Goal: Information Seeking & Learning: Learn about a topic

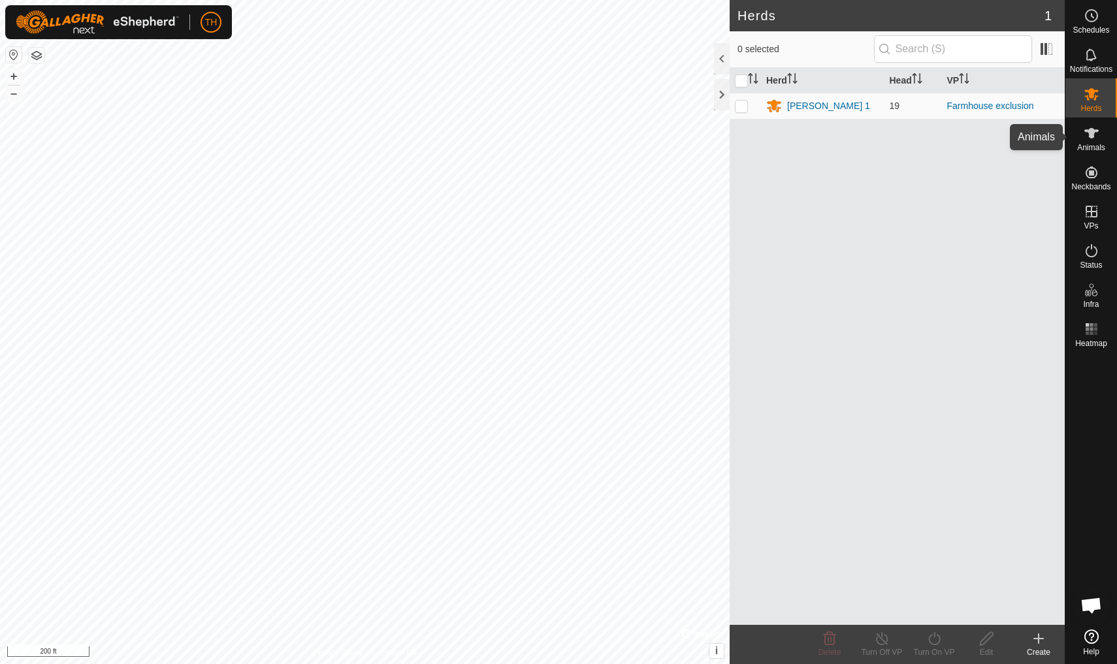
click at [864, 137] on icon at bounding box center [1092, 133] width 16 height 16
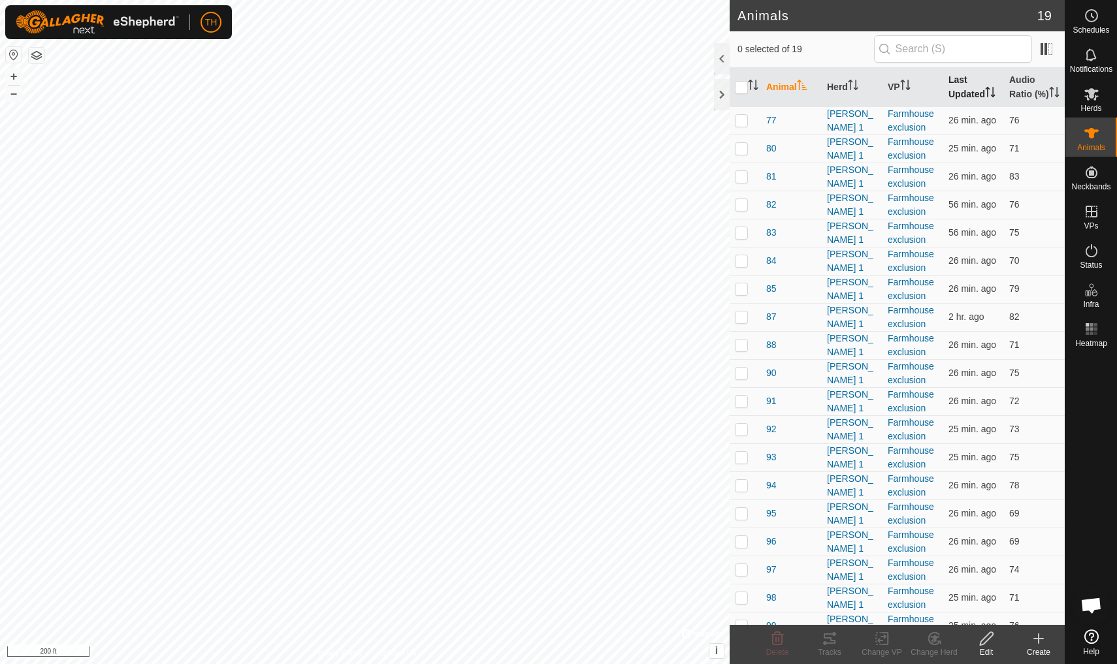
click at [864, 84] on th "Last Updated" at bounding box center [973, 87] width 61 height 39
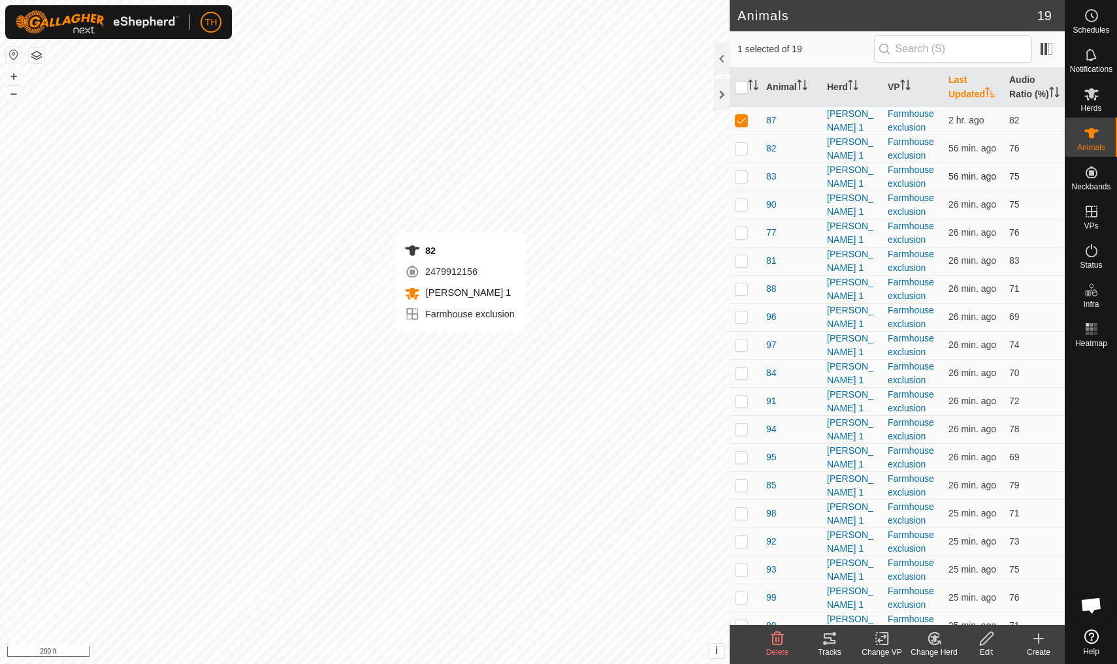
checkbox input "false"
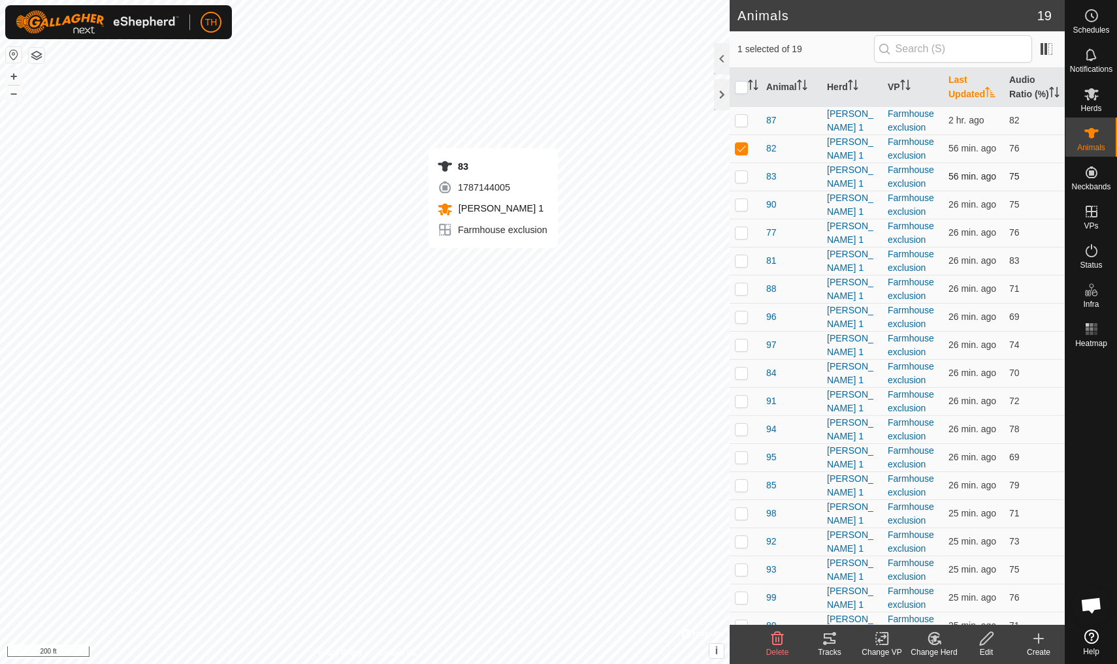
checkbox input "false"
checkbox input "true"
click at [830, 579] on icon at bounding box center [830, 639] width 16 height 16
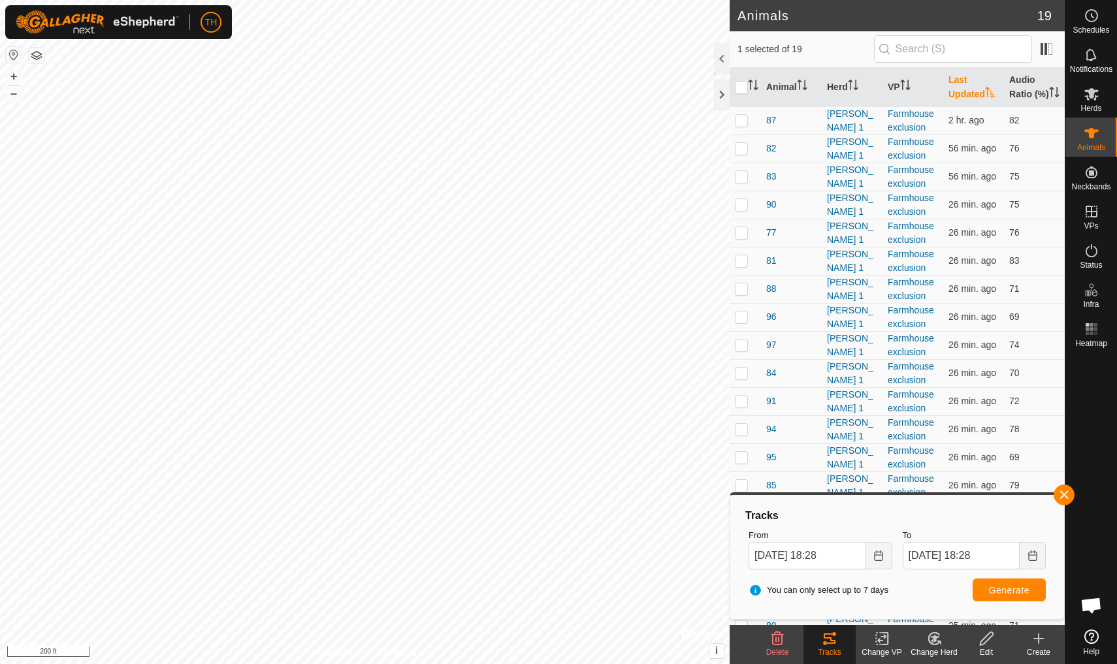
click at [864, 579] on span "Generate" at bounding box center [1009, 590] width 41 height 10
click at [864, 86] on th "Audio Ratio (%)" at bounding box center [1034, 87] width 61 height 39
click at [864, 82] on th "Audio Ratio (%)" at bounding box center [1034, 87] width 61 height 39
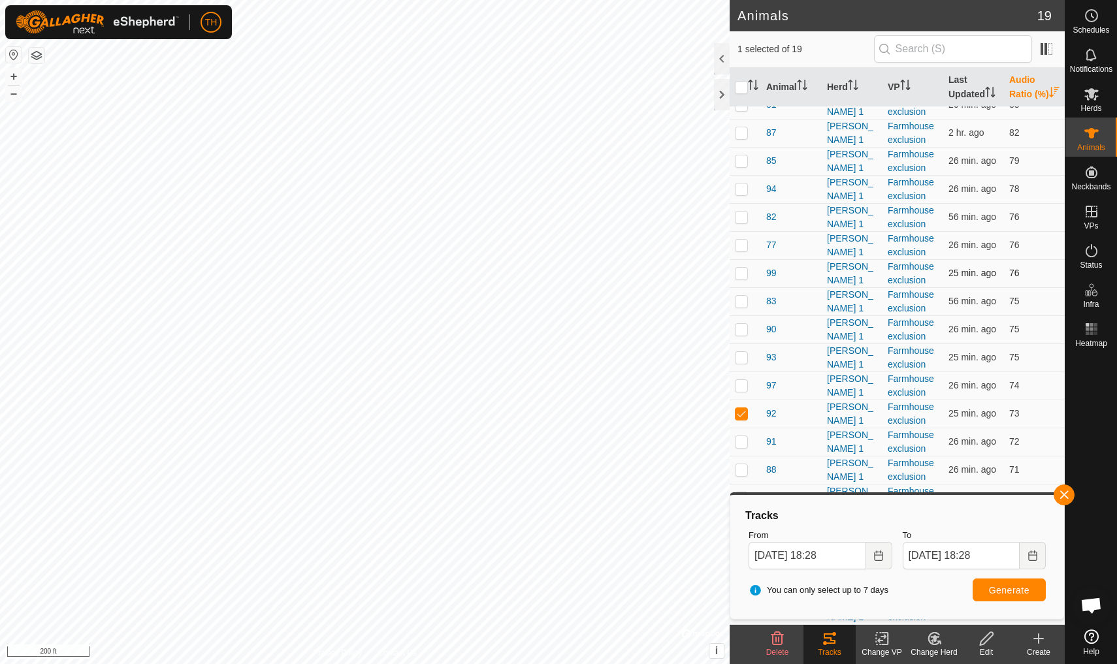
scroll to position [29, 0]
click at [864, 496] on span "button" at bounding box center [1064, 495] width 10 height 10
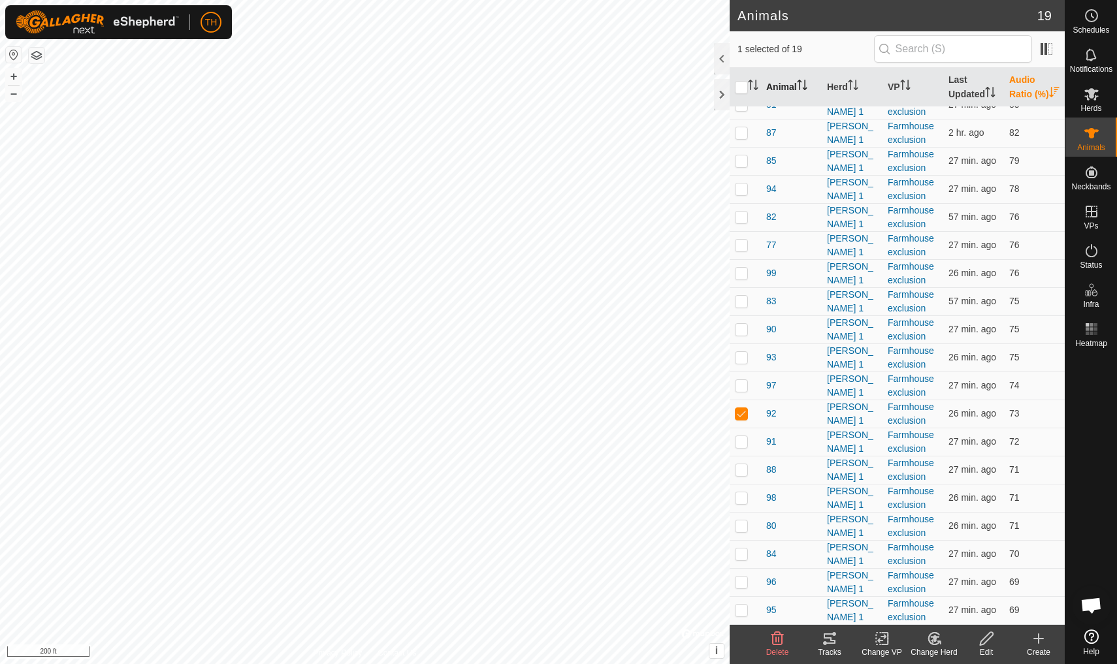
click at [779, 92] on th "Animal" at bounding box center [791, 87] width 61 height 39
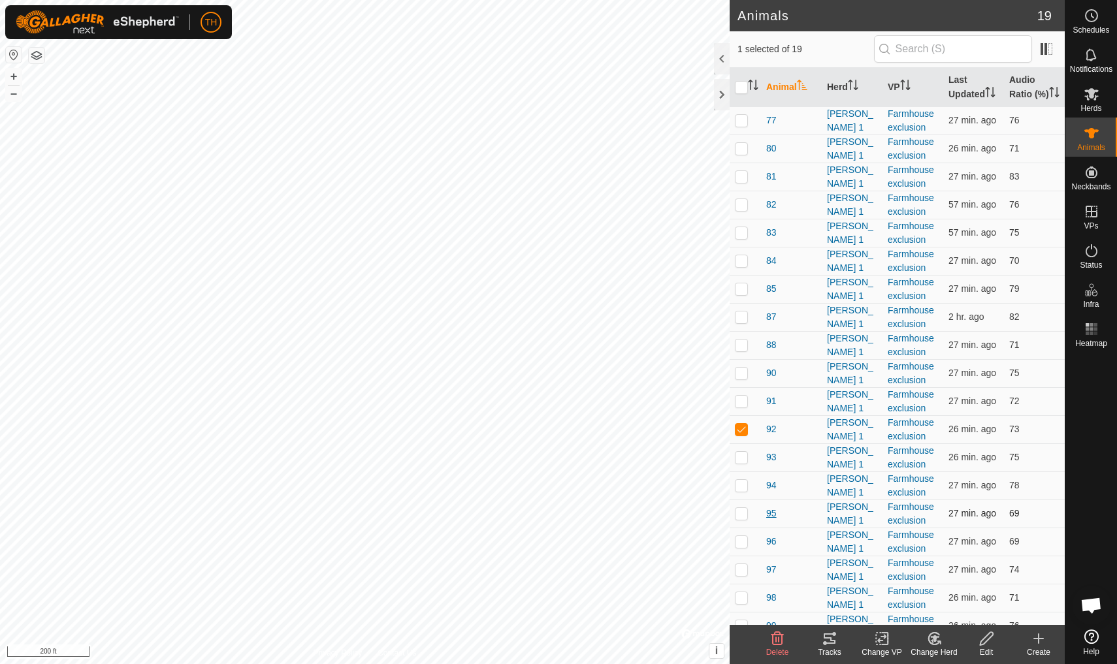
click at [770, 521] on span "95" at bounding box center [771, 514] width 10 height 14
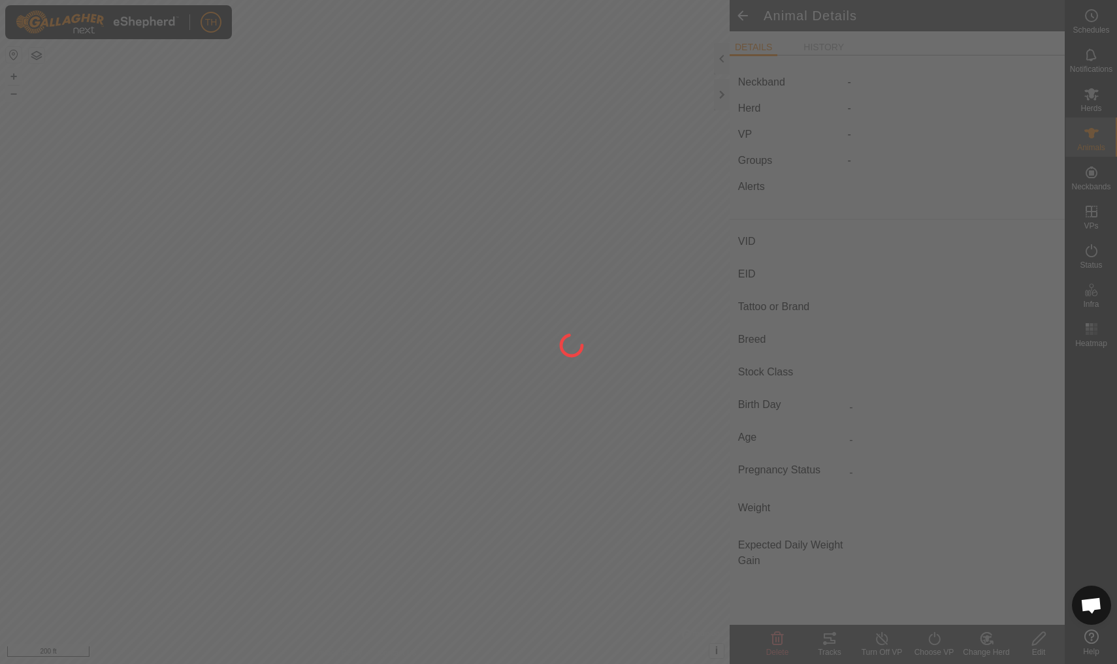
type input "95"
type input "-"
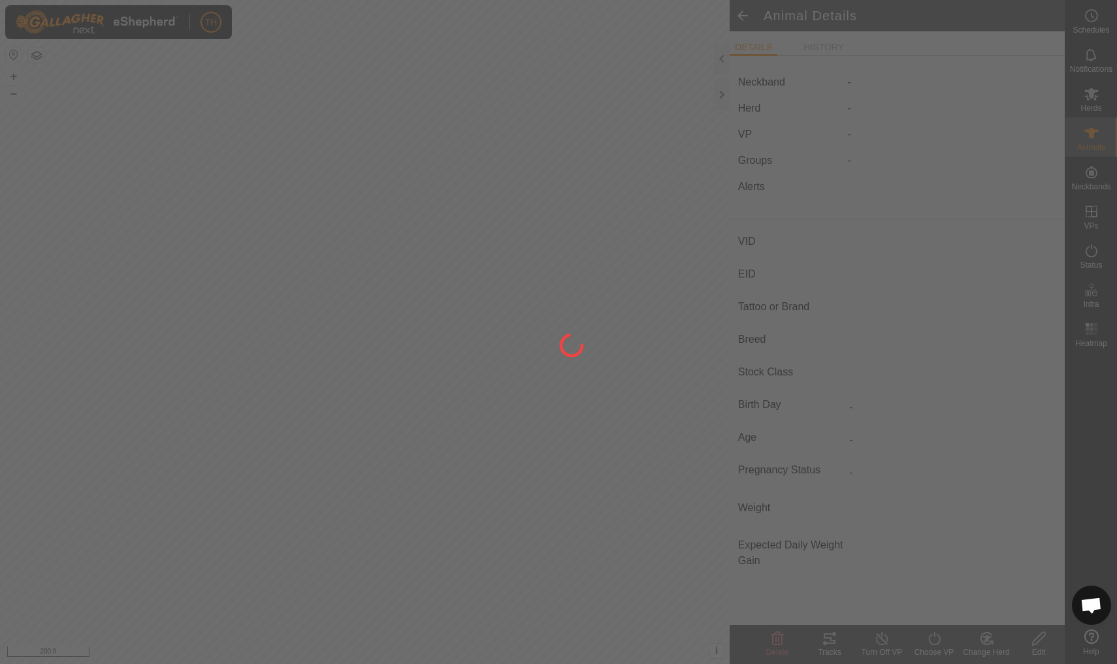
type input "0 kg"
type input "-"
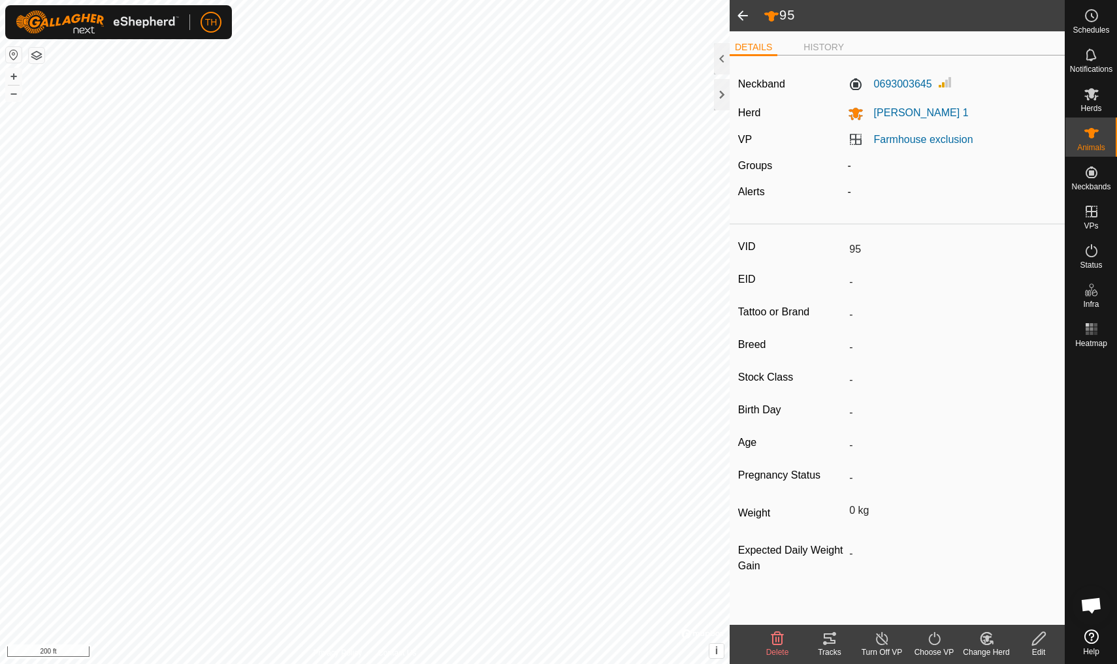
click at [832, 579] on icon at bounding box center [830, 639] width 12 height 10
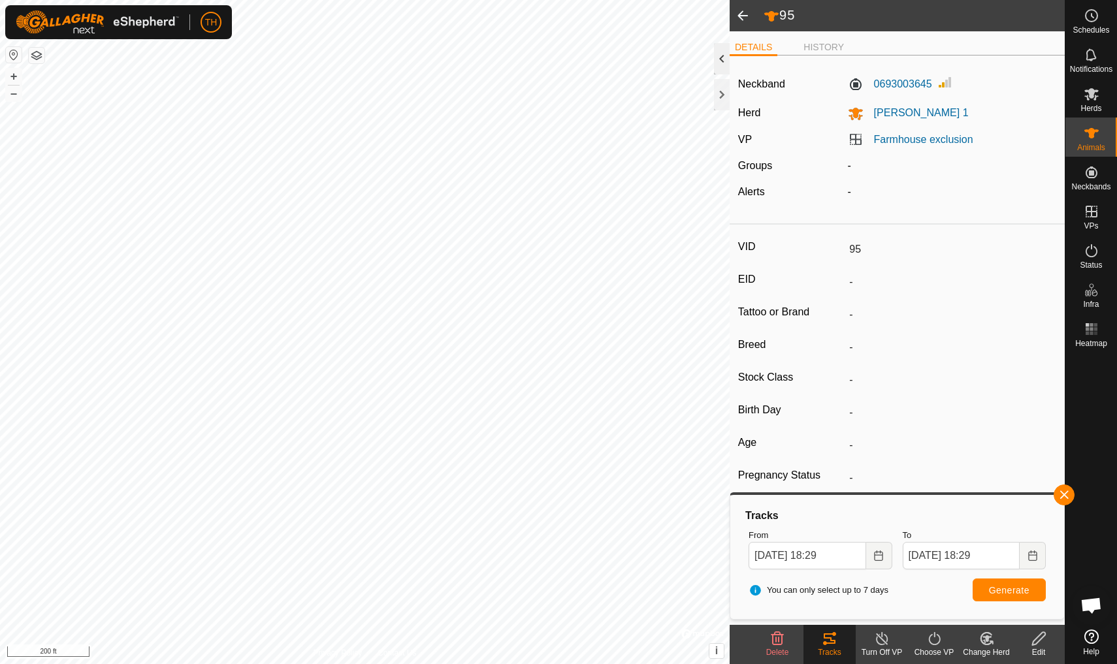
click at [724, 58] on div at bounding box center [722, 58] width 16 height 31
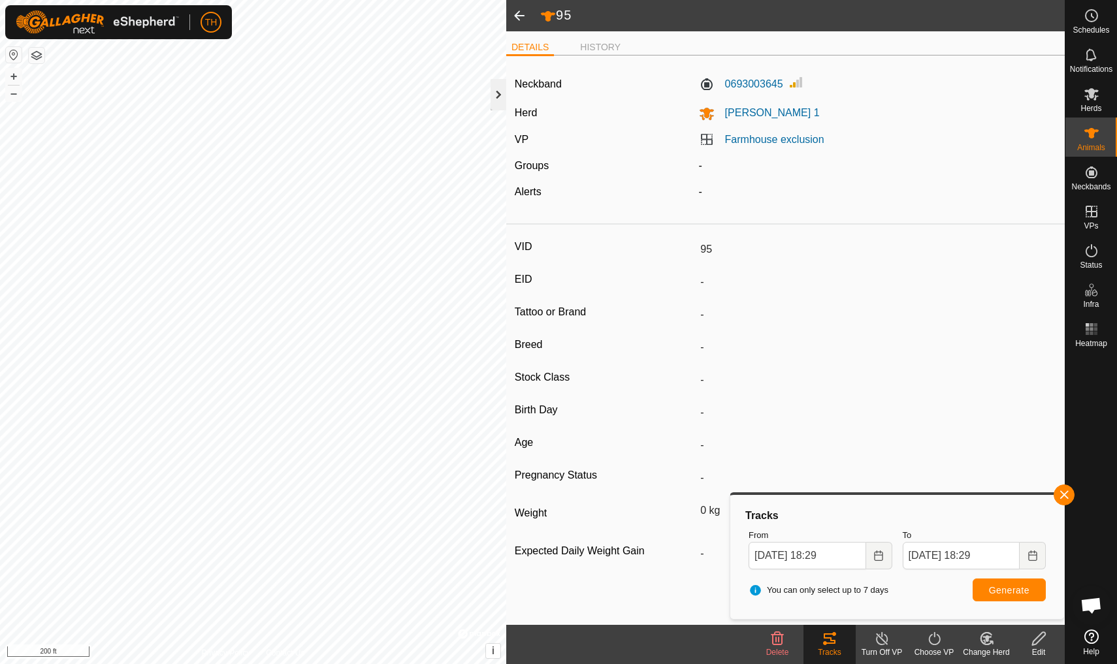
click at [499, 94] on div at bounding box center [499, 94] width 16 height 31
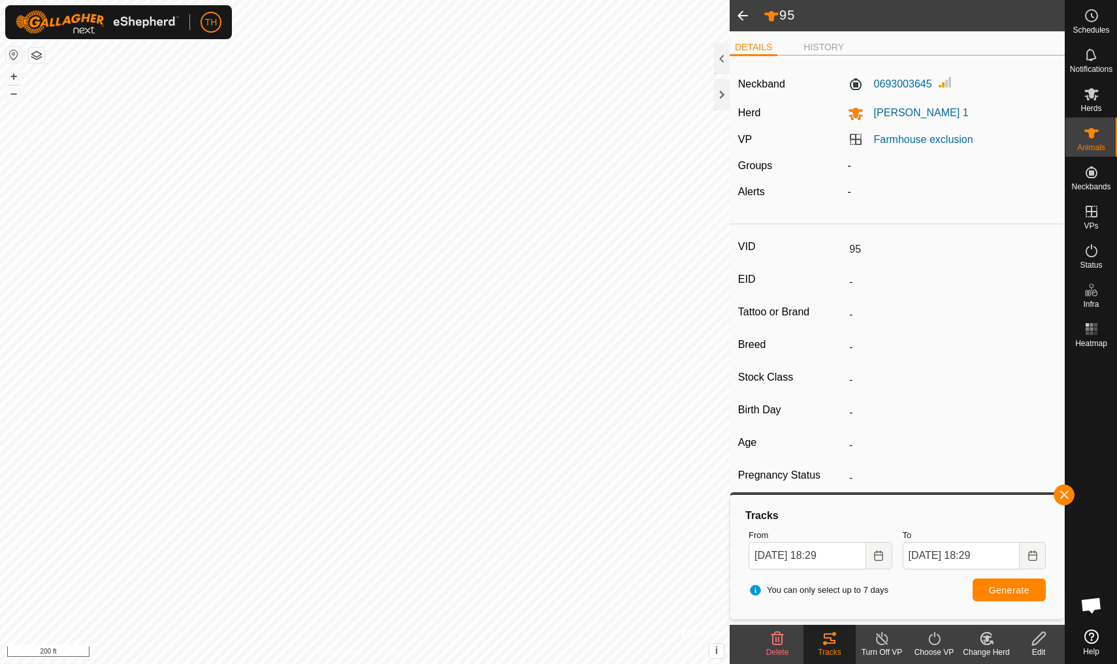
click at [743, 14] on span at bounding box center [743, 15] width 26 height 31
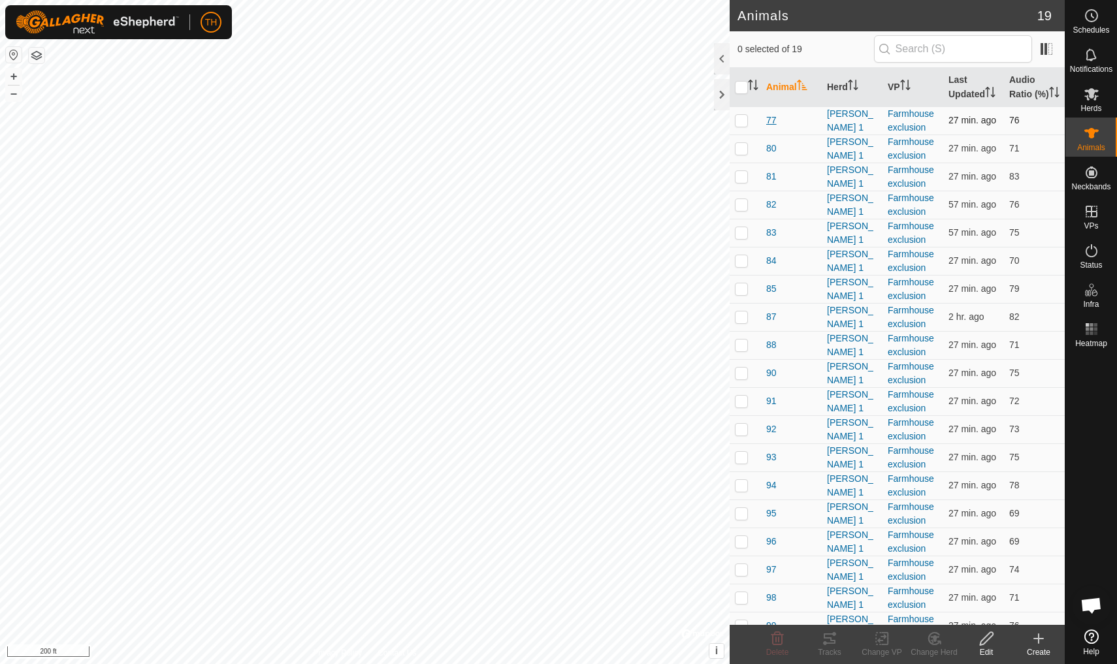
click at [772, 127] on span "77" at bounding box center [771, 121] width 10 height 14
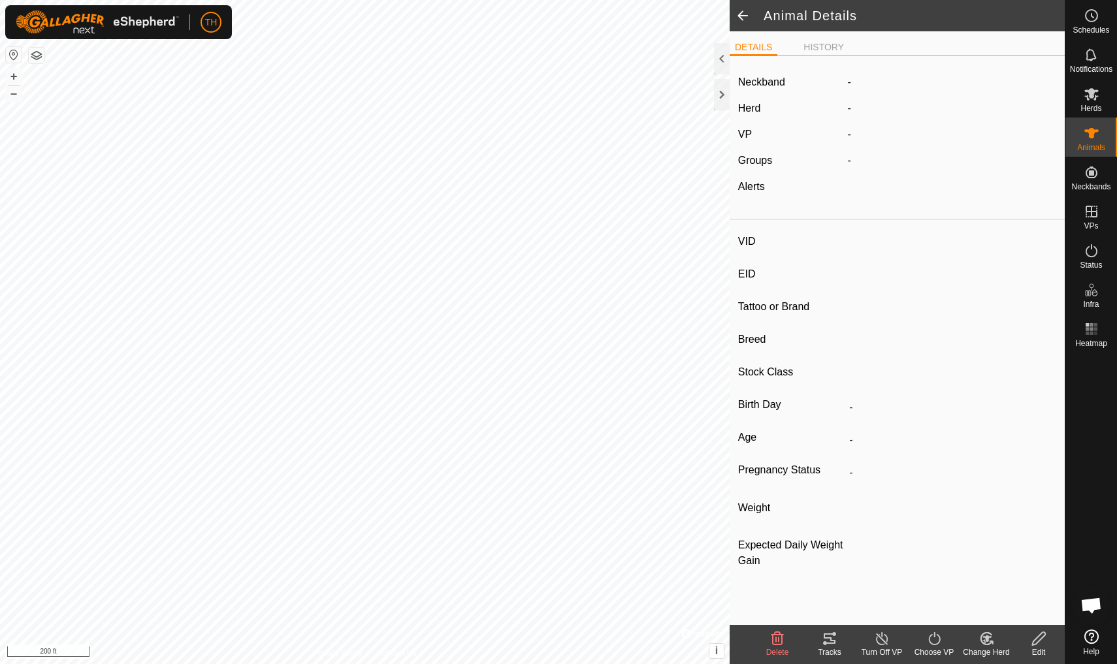
type input "77"
type input "-"
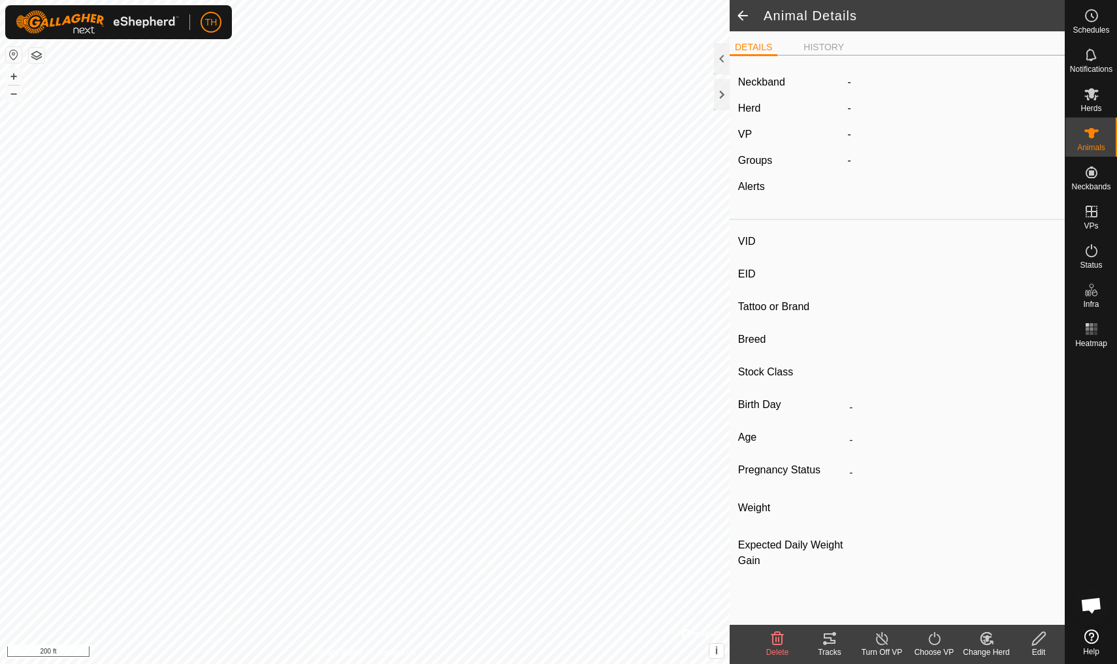
type input "0 kg"
type input "-"
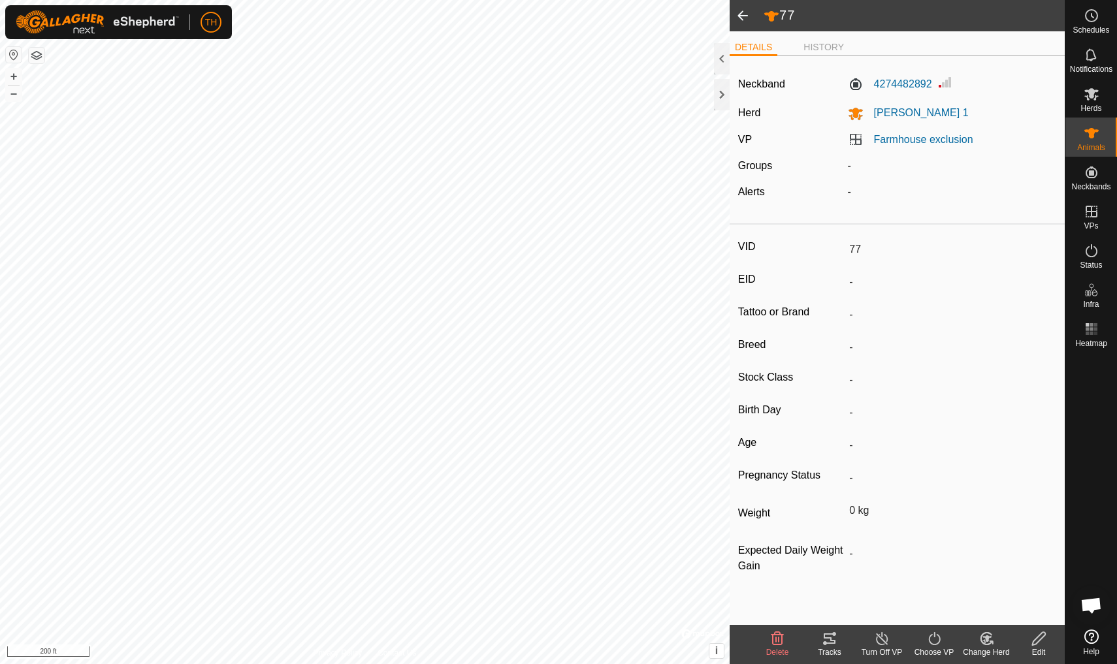
click at [740, 14] on span at bounding box center [743, 15] width 26 height 31
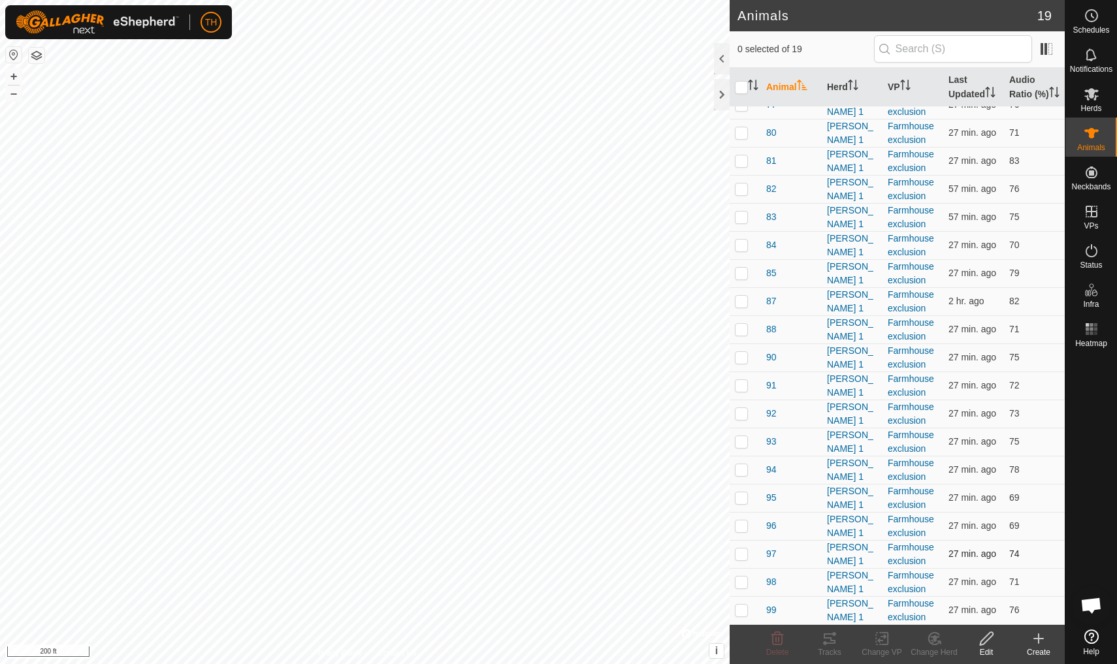
scroll to position [29, 0]
click at [771, 527] on span "96" at bounding box center [771, 526] width 10 height 14
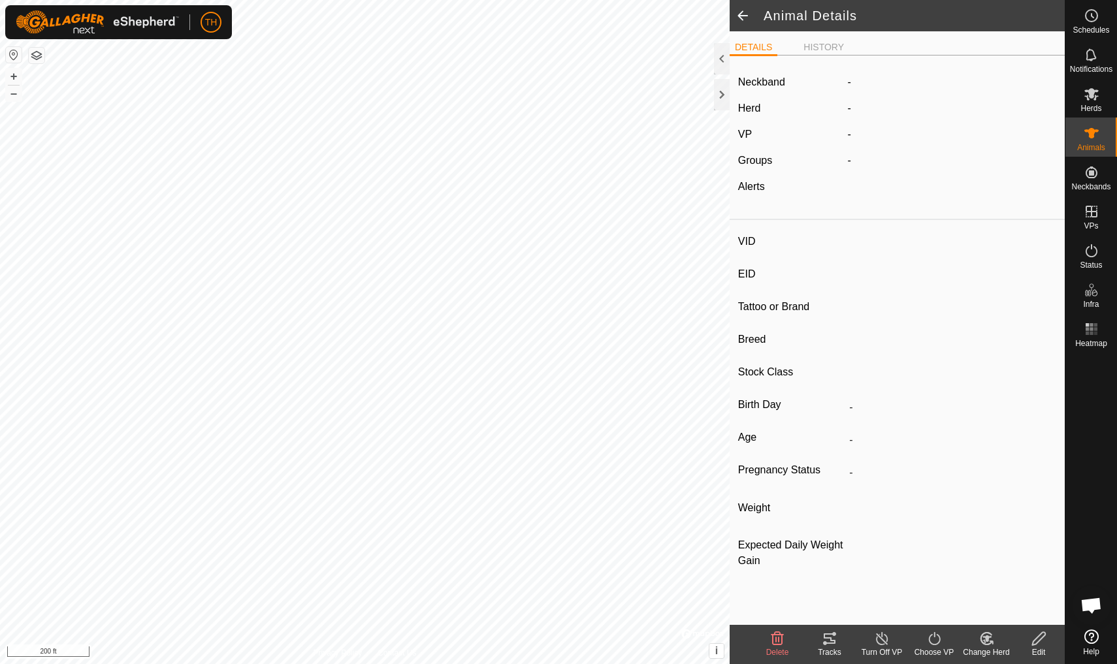
type input "96"
type input "-"
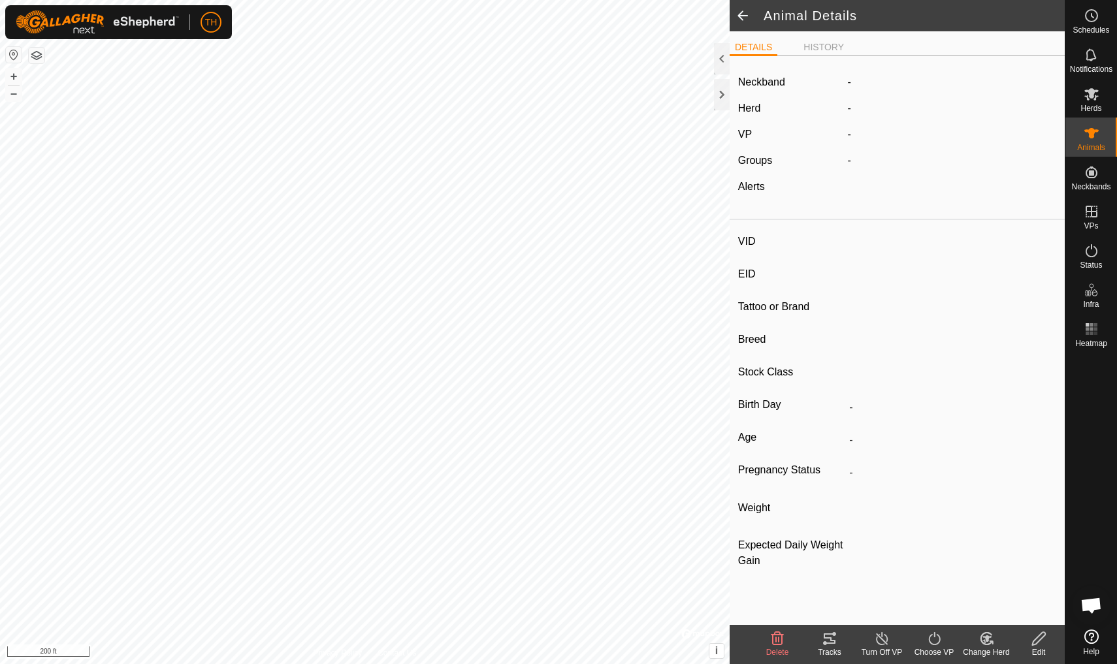
type input "0 kg"
type input "-"
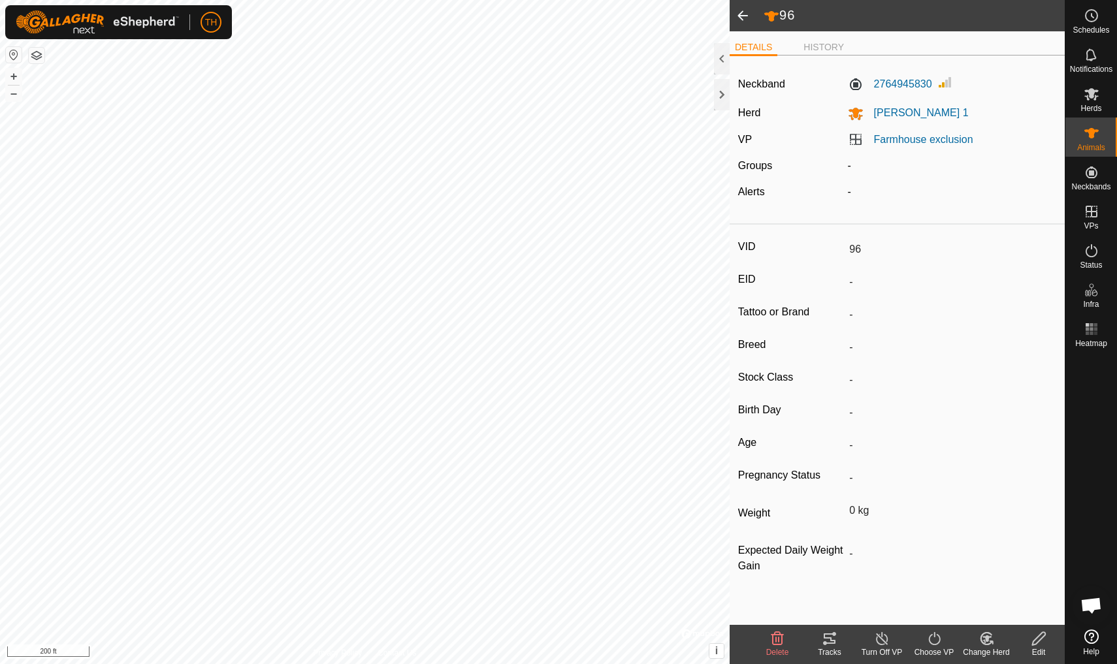
click at [742, 16] on span at bounding box center [743, 15] width 26 height 31
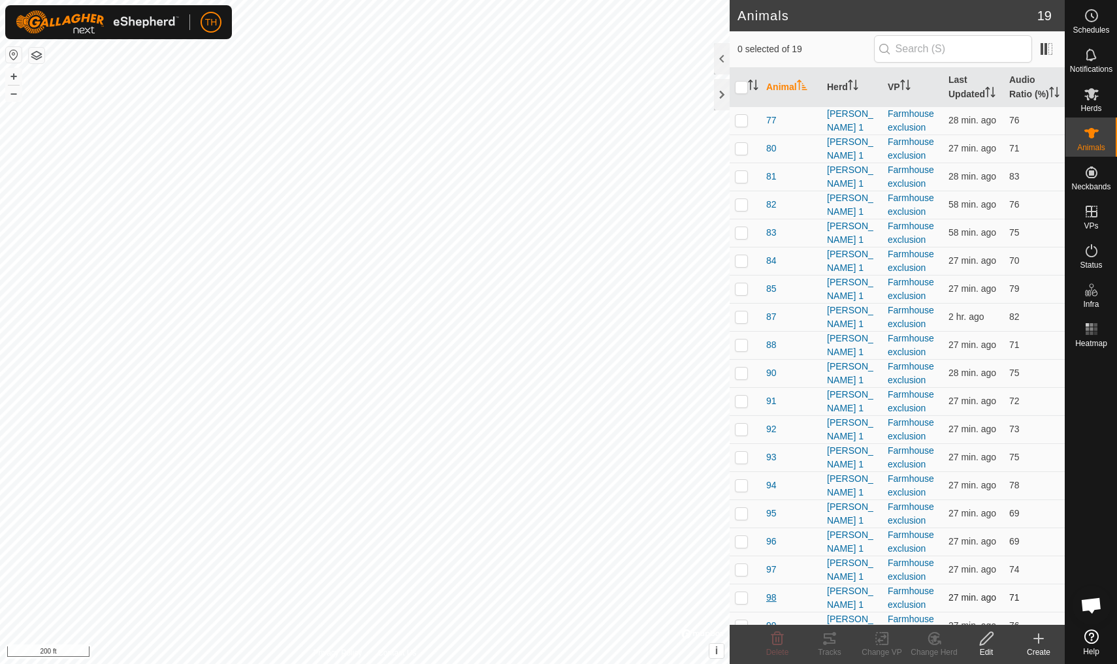
scroll to position [29, 0]
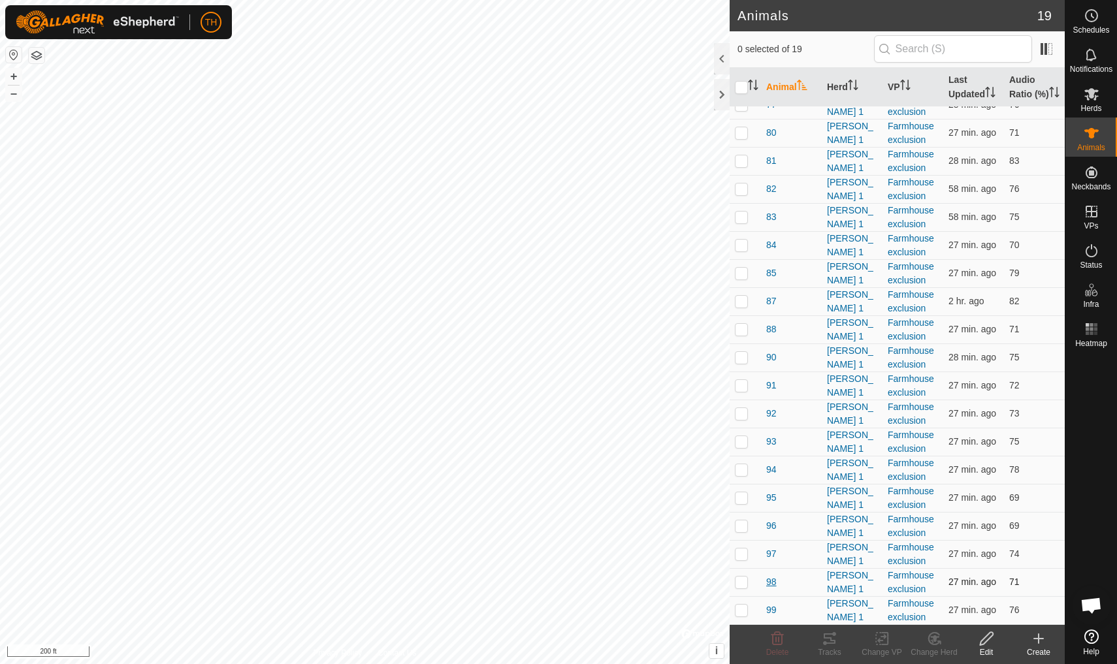
click at [770, 579] on span "98" at bounding box center [771, 583] width 10 height 14
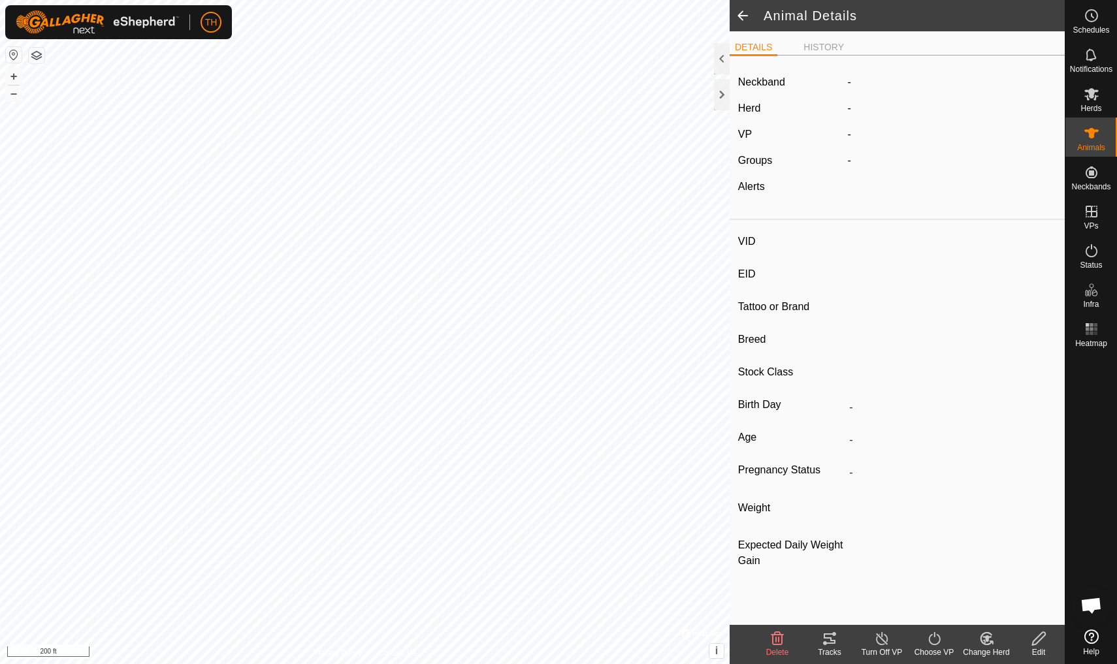
click at [770, 579] on div "VID EID Tattoo or Brand Breed Stock Class Birth Day - Age - Pregnancy Status - …" at bounding box center [897, 409] width 335 height 368
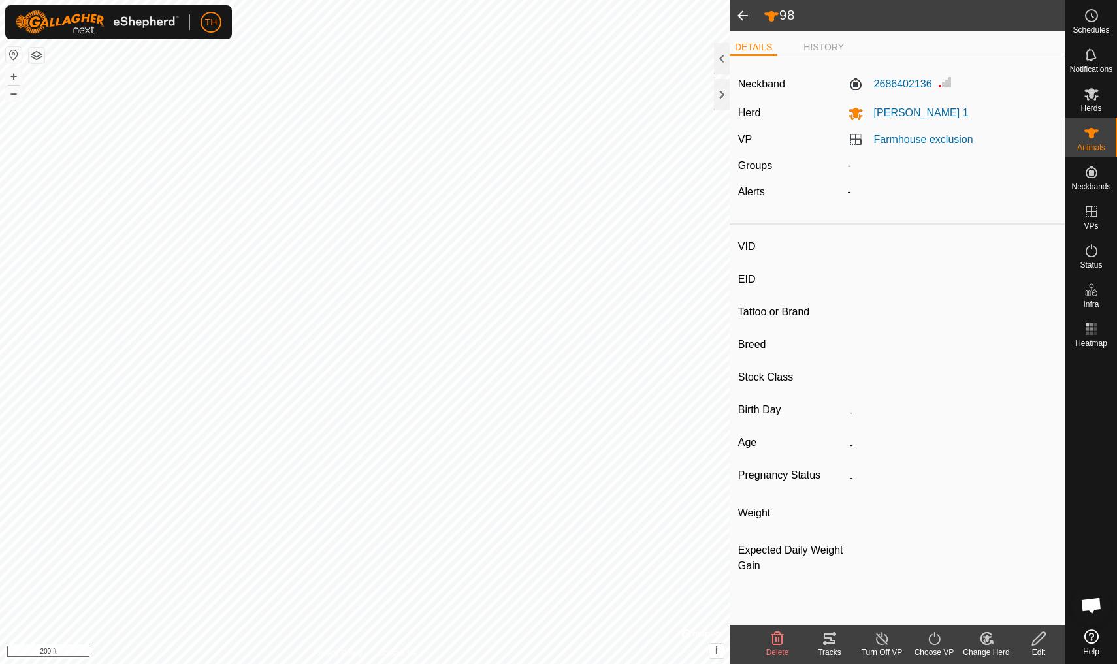
type input "98"
type input "-"
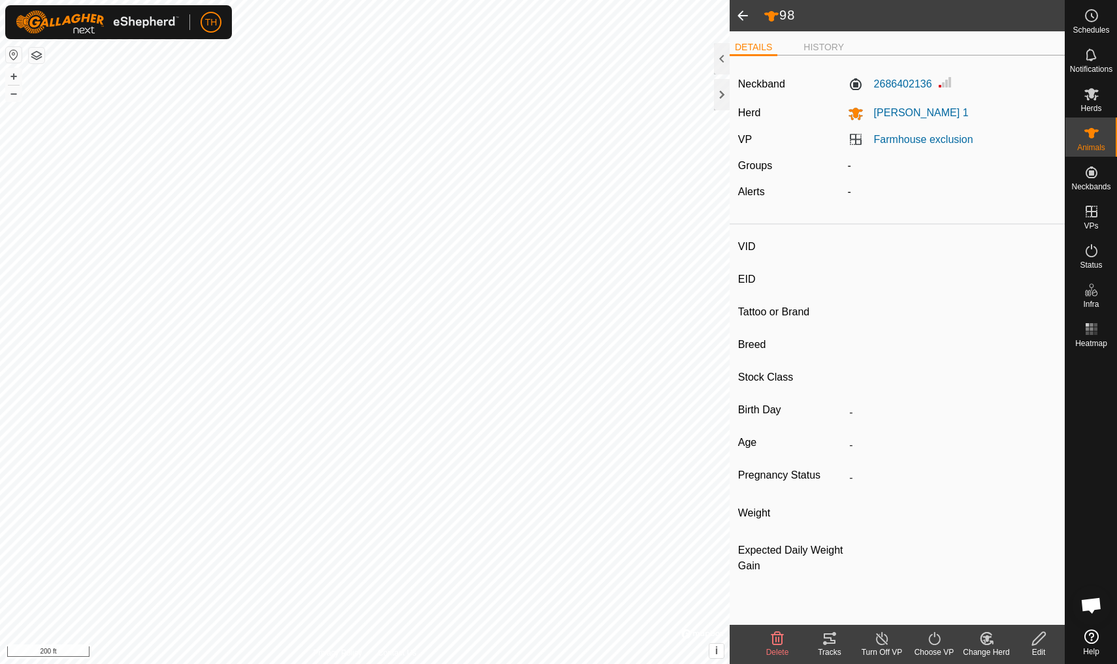
type input "0 kg"
type input "-"
click at [743, 19] on span at bounding box center [743, 15] width 26 height 31
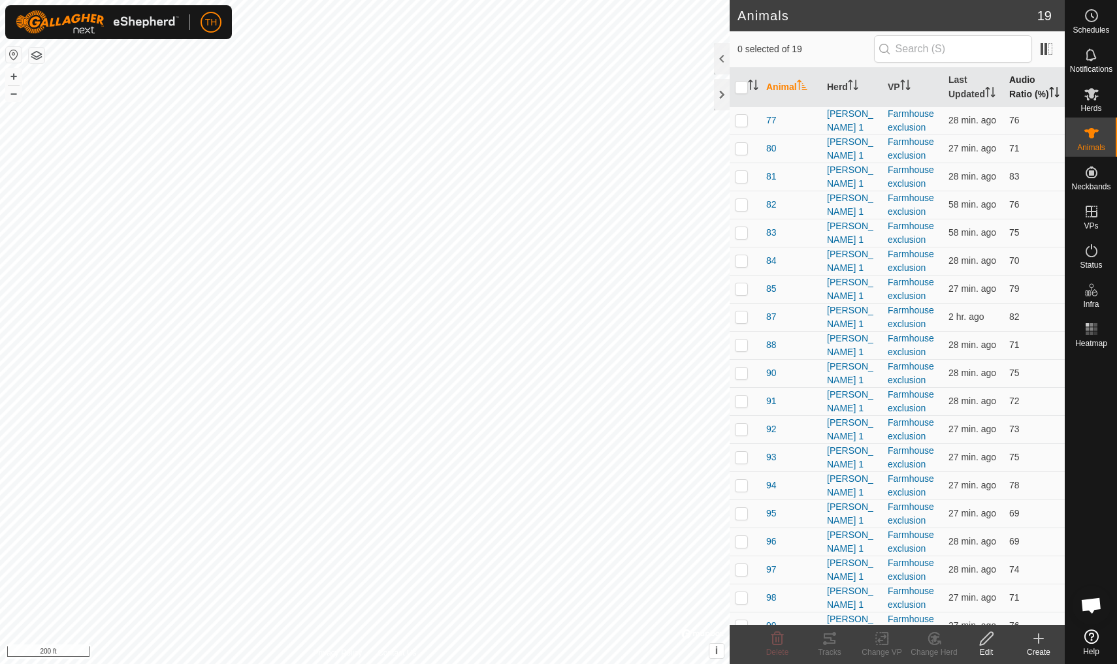
click at [864, 84] on th "Audio Ratio (%)" at bounding box center [1034, 87] width 61 height 39
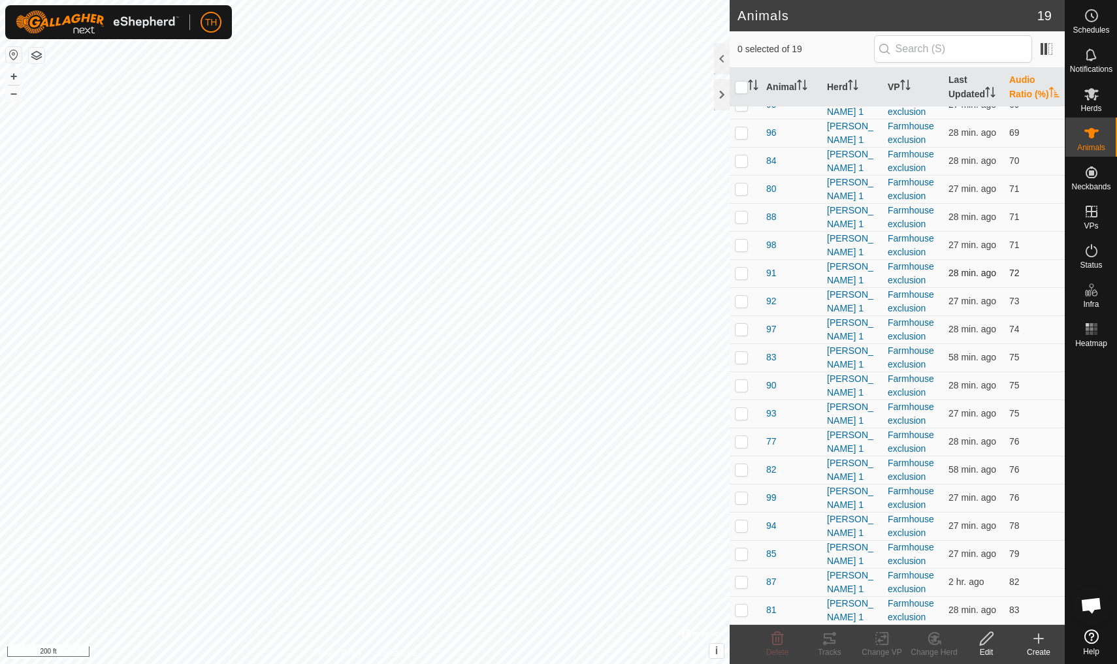
scroll to position [29, 0]
